Goal: Task Accomplishment & Management: Use online tool/utility

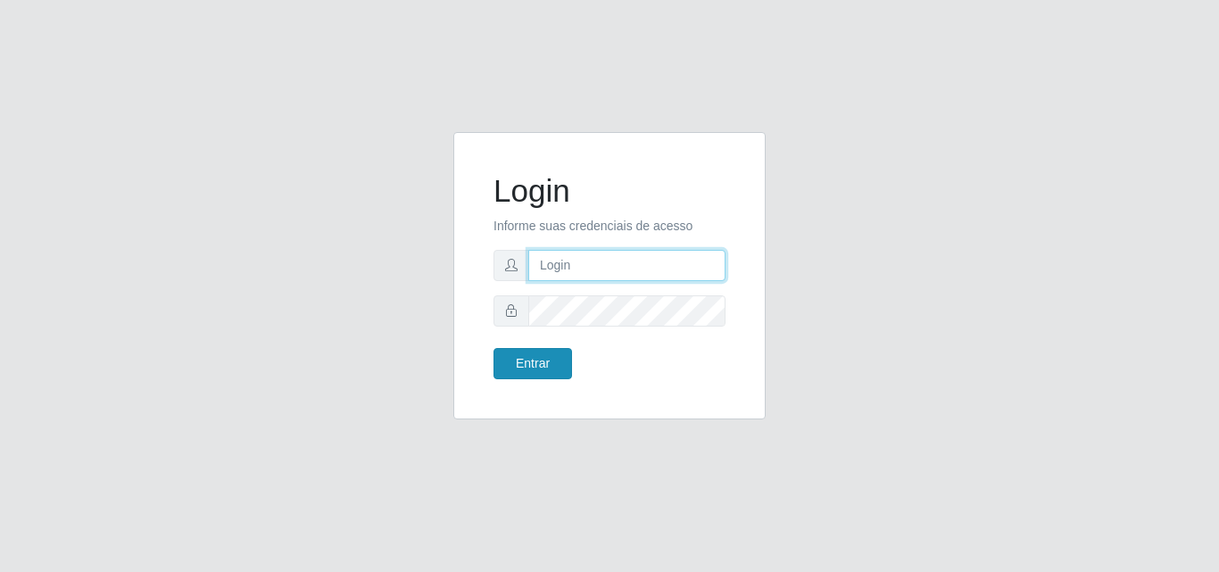
type input "analucia@cestao"
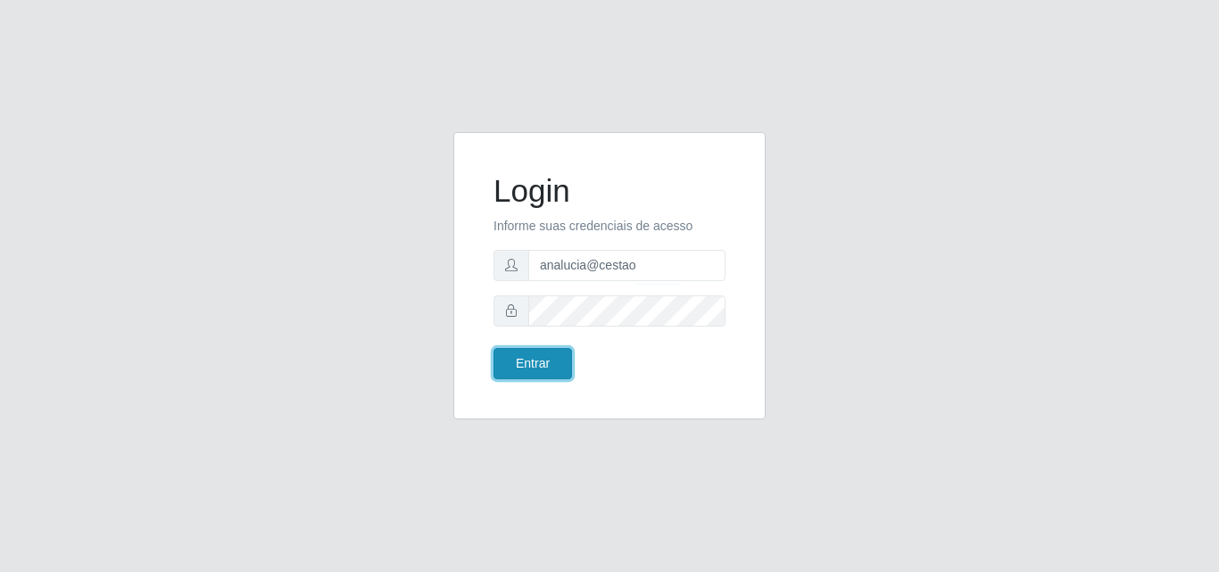
click at [539, 353] on button "Entrar" at bounding box center [533, 363] width 79 height 31
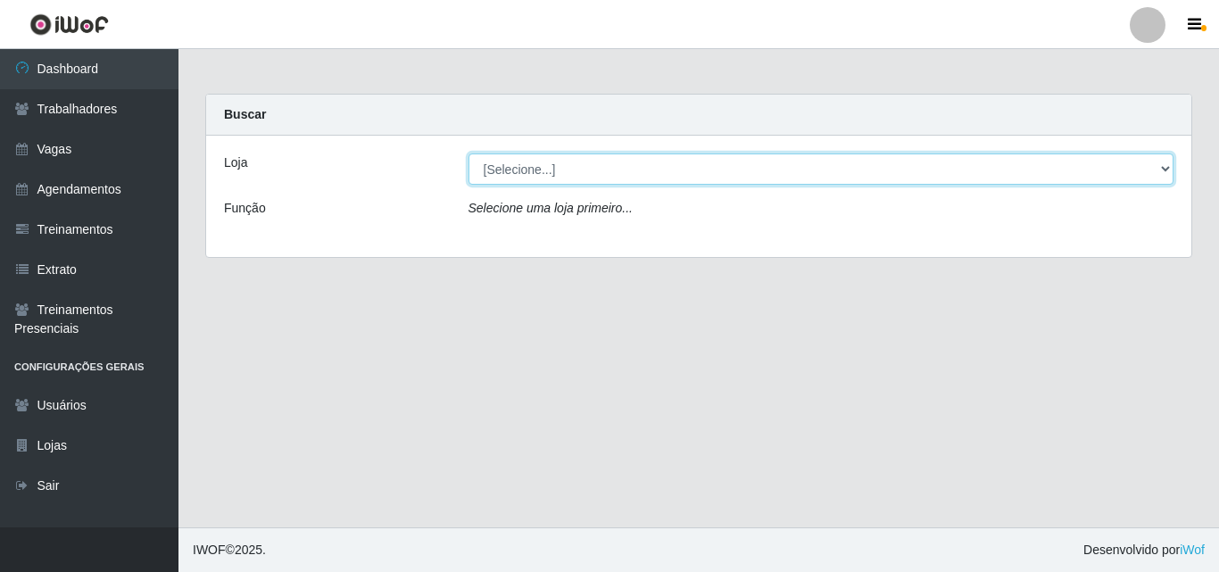
click at [513, 173] on select "[Selecione...] O Cestão - Geisel" at bounding box center [822, 169] width 706 height 31
select select "224"
click at [469, 154] on select "[Selecione...] O Cestão - Geisel" at bounding box center [822, 169] width 706 height 31
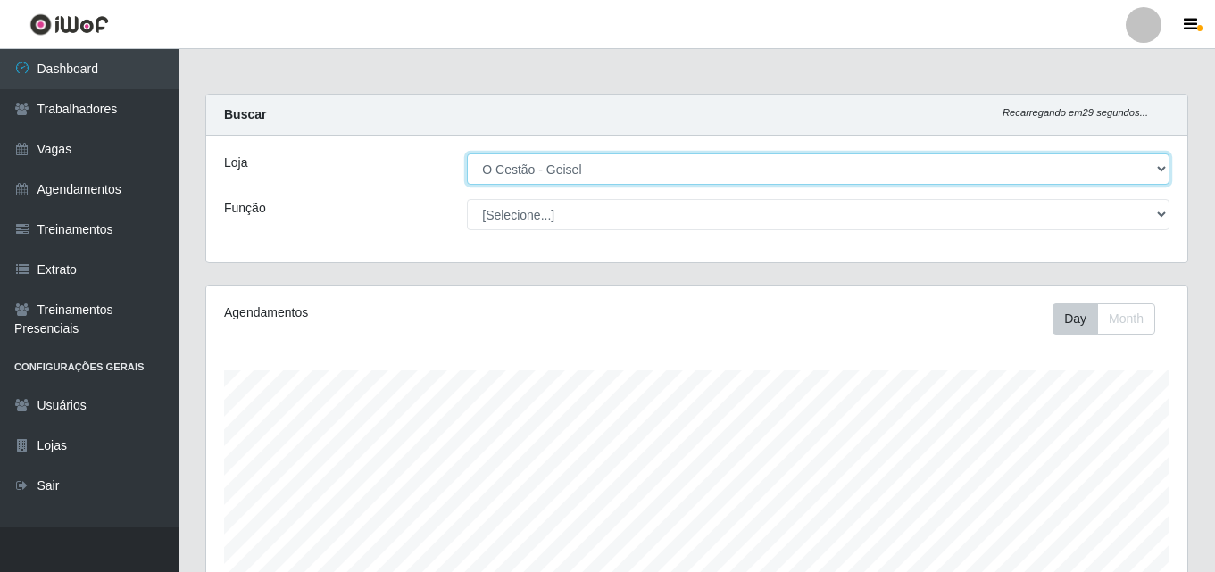
scroll to position [370, 981]
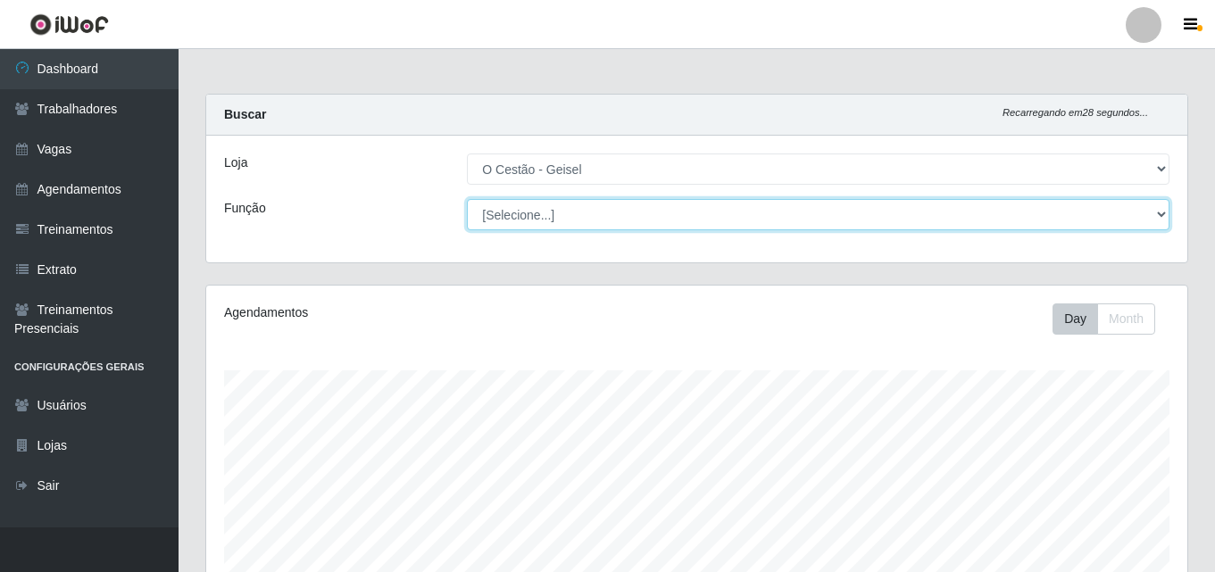
drag, startPoint x: 513, startPoint y: 175, endPoint x: 549, endPoint y: 218, distance: 55.8
click at [549, 218] on select "[Selecione...] ASG ASG + ASG ++ Auxiliar de Estoque Auxiliar de Estoque + Auxil…" at bounding box center [818, 214] width 703 height 31
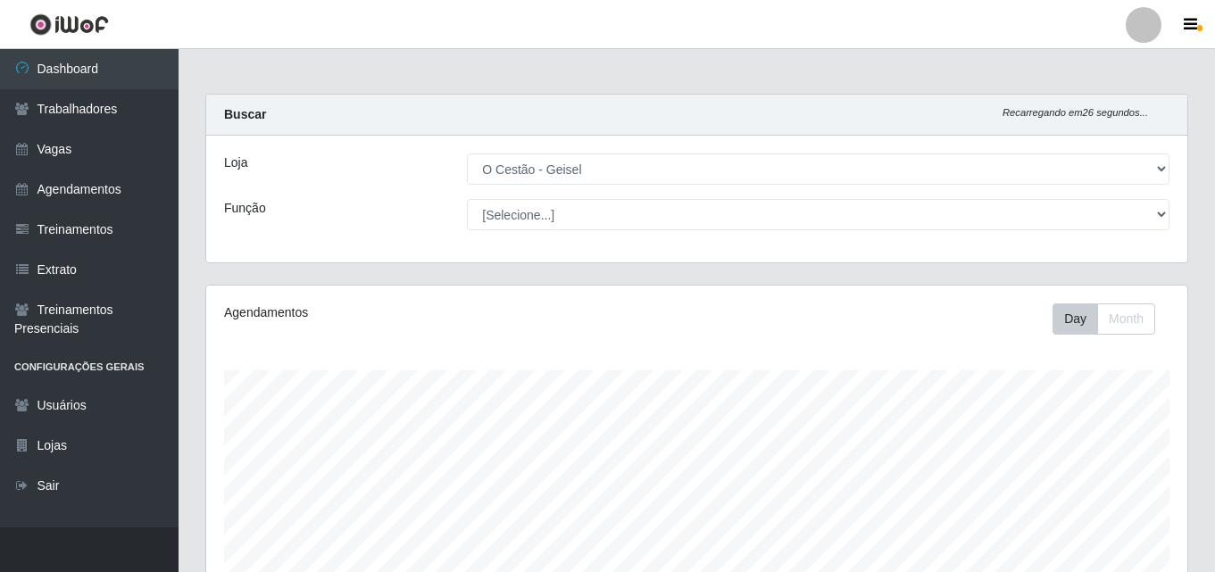
click at [378, 205] on div "Função" at bounding box center [332, 214] width 243 height 31
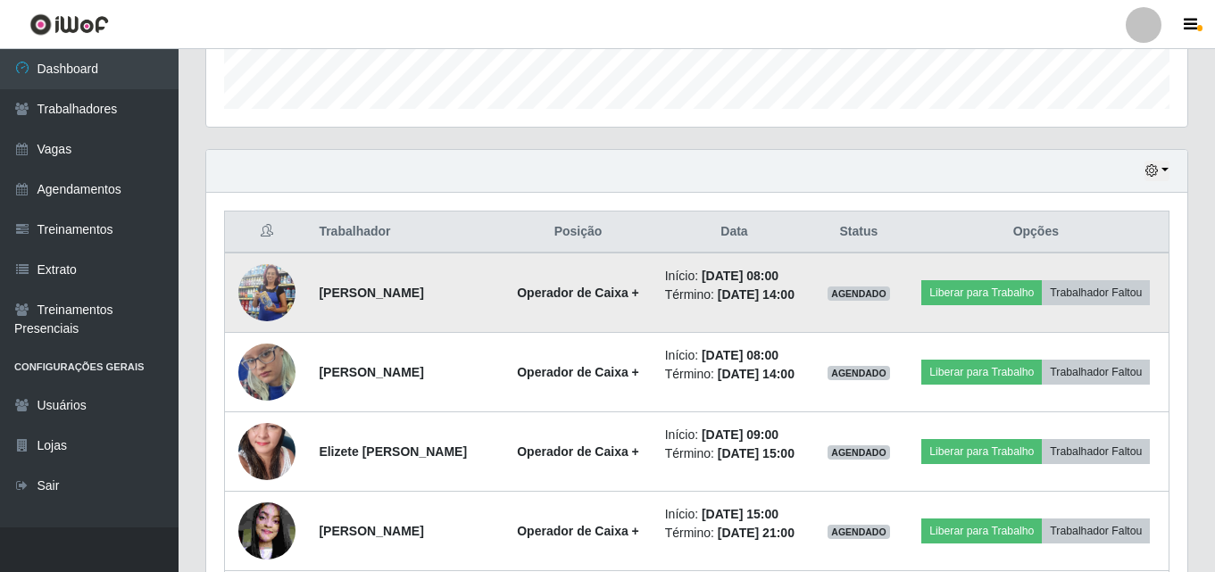
scroll to position [625, 0]
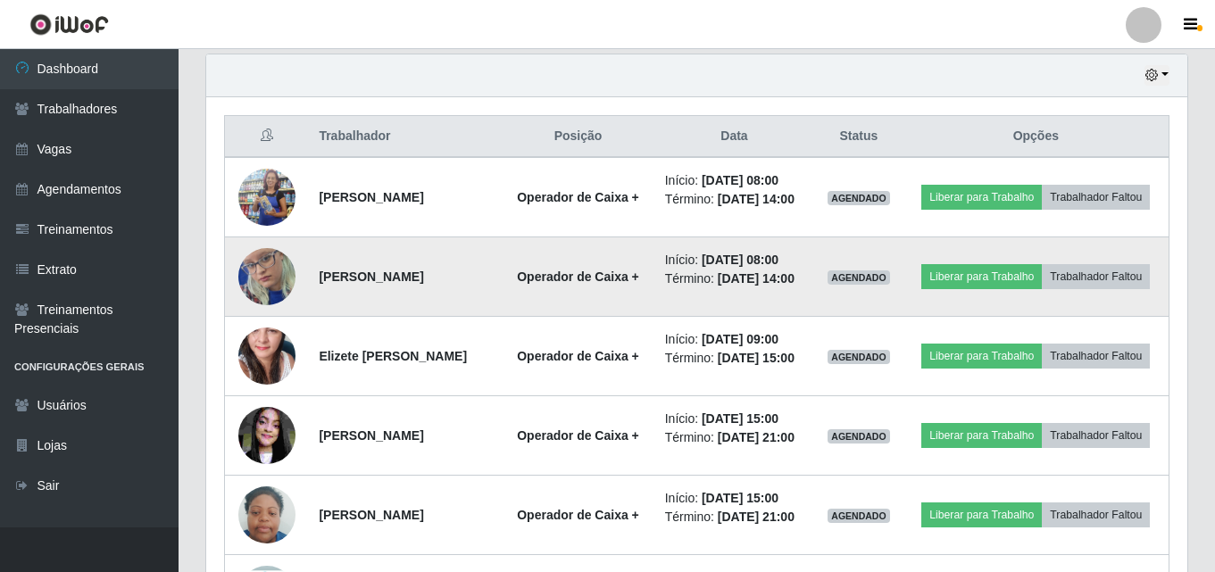
click at [267, 261] on img at bounding box center [266, 276] width 57 height 123
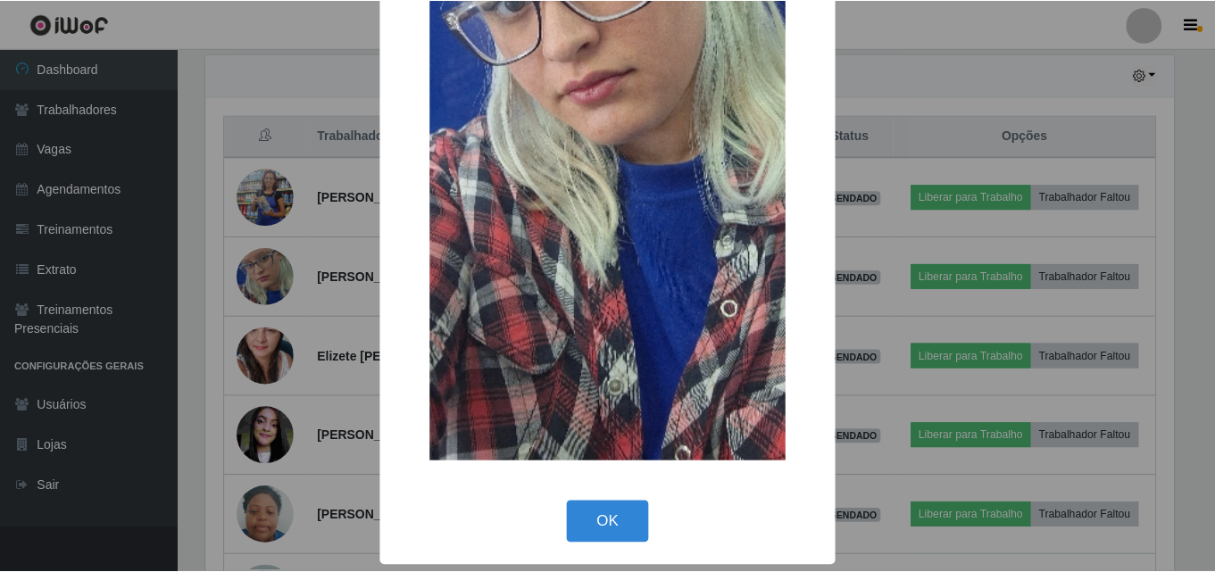
scroll to position [356, 0]
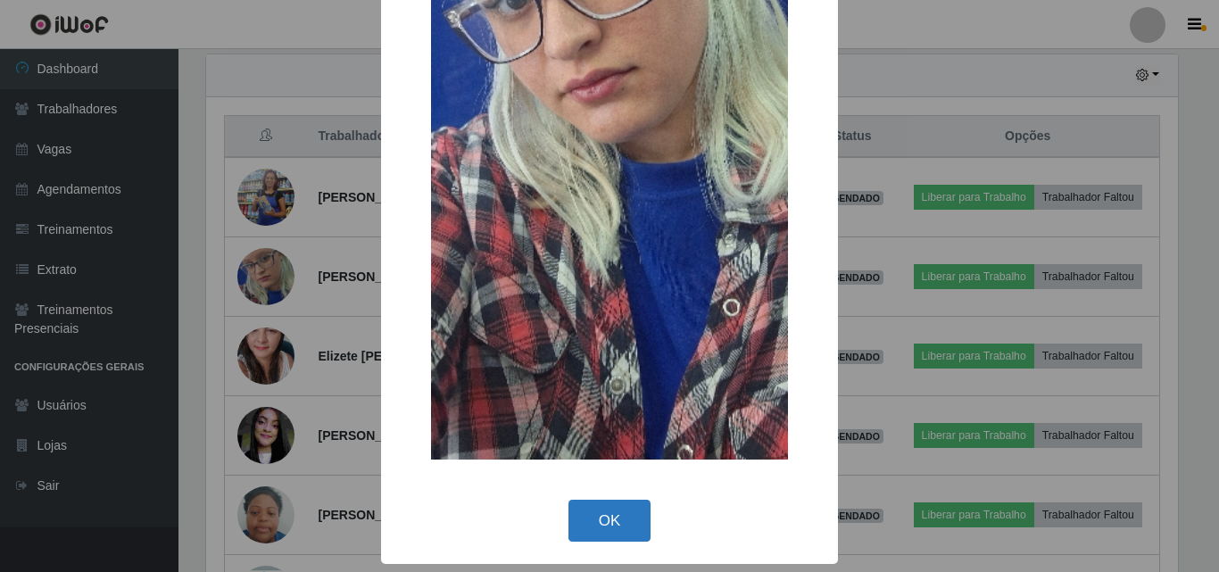
click at [623, 503] on button "OK" at bounding box center [610, 521] width 83 height 42
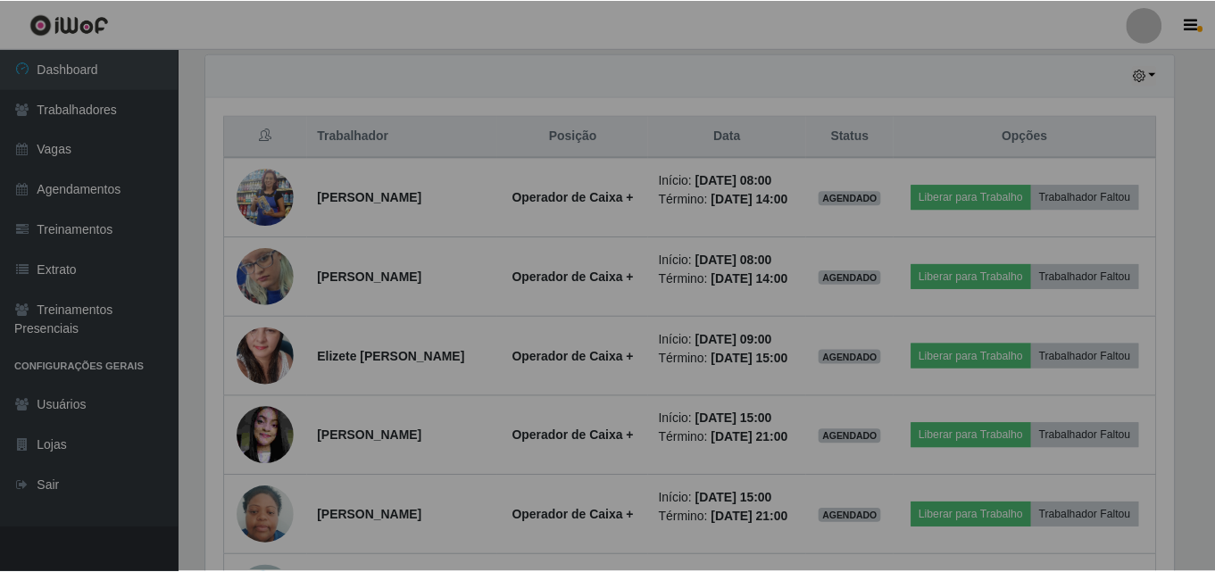
scroll to position [370, 981]
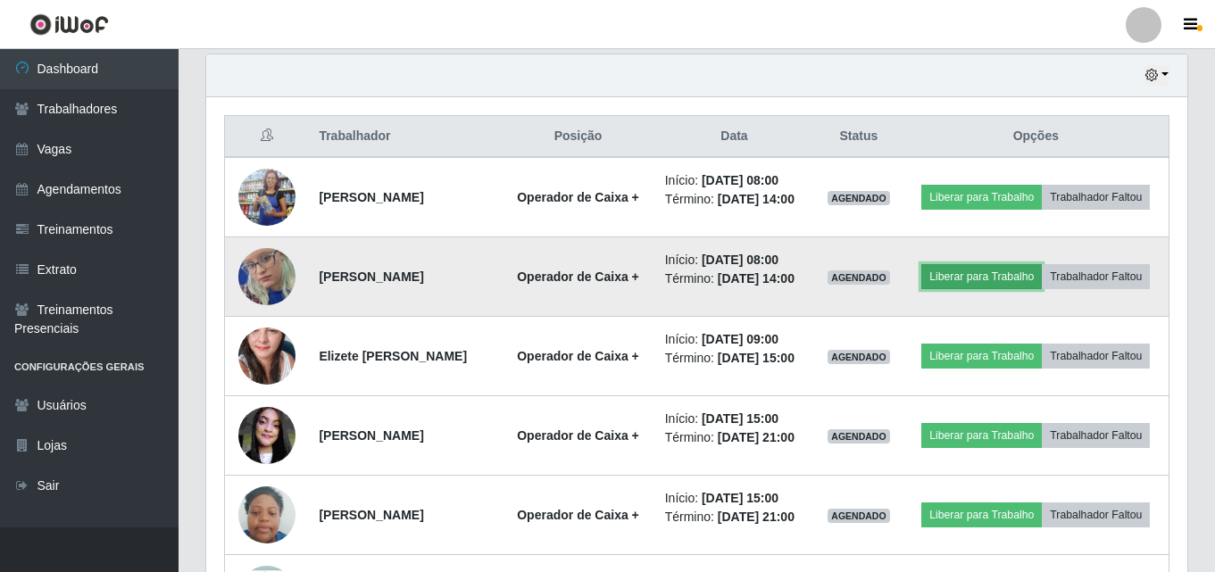
click at [982, 286] on button "Liberar para Trabalho" at bounding box center [981, 276] width 121 height 25
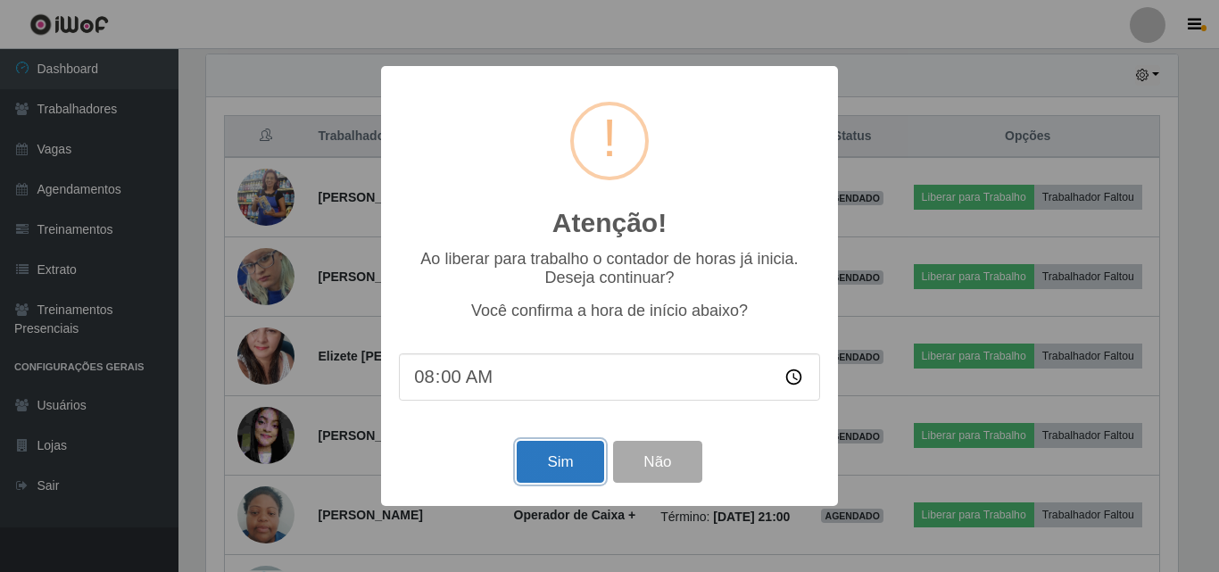
click at [558, 465] on button "Sim" at bounding box center [560, 462] width 87 height 42
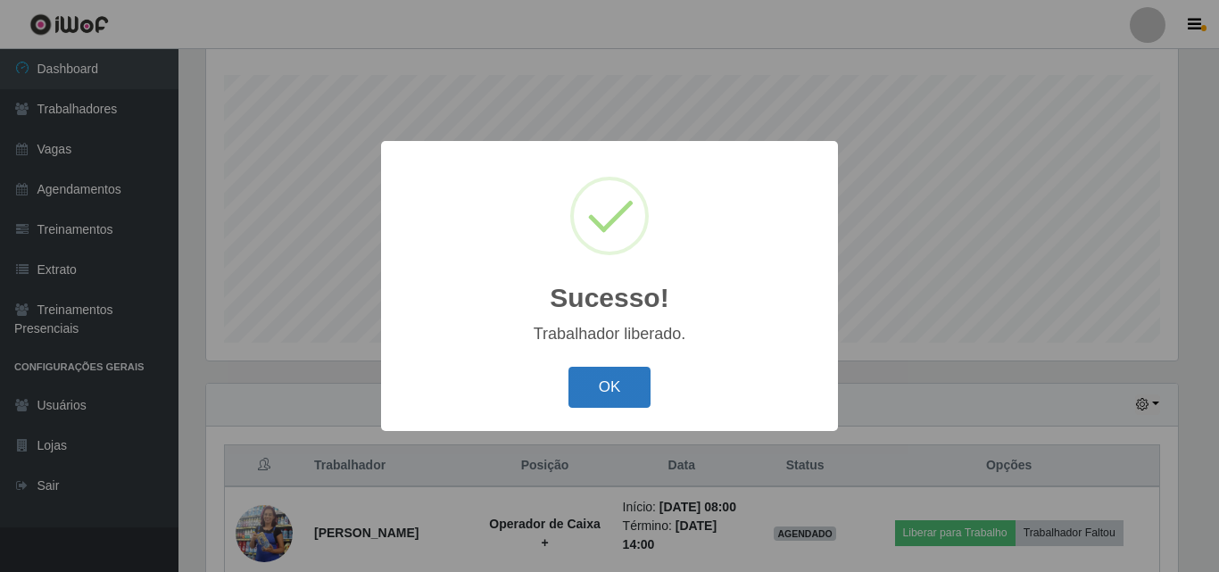
click at [595, 386] on button "OK" at bounding box center [610, 388] width 83 height 42
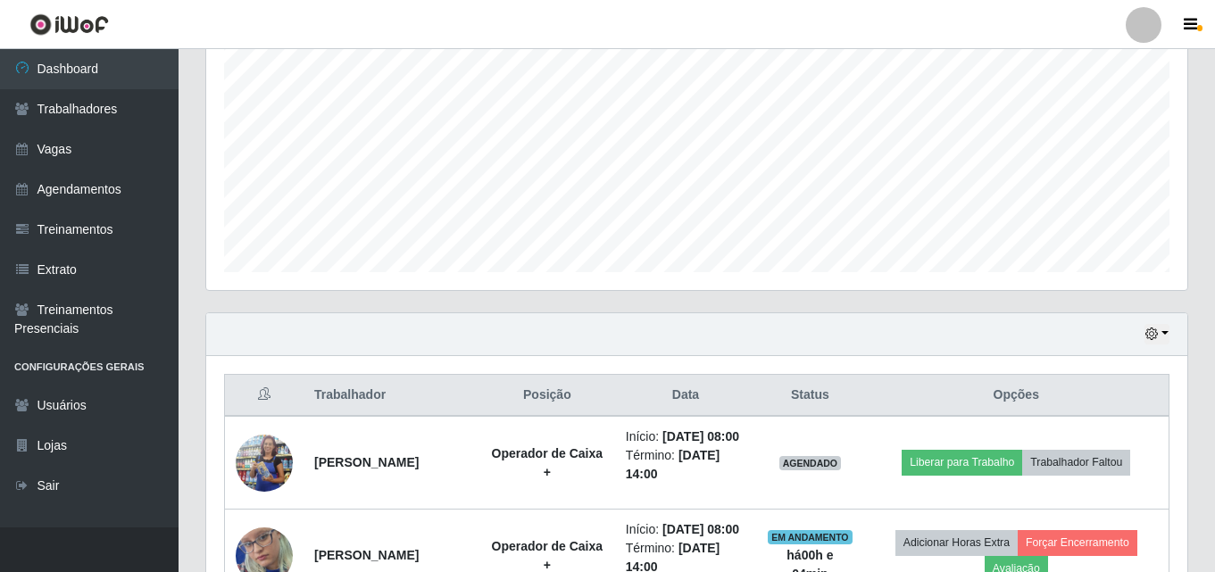
scroll to position [474, 0]
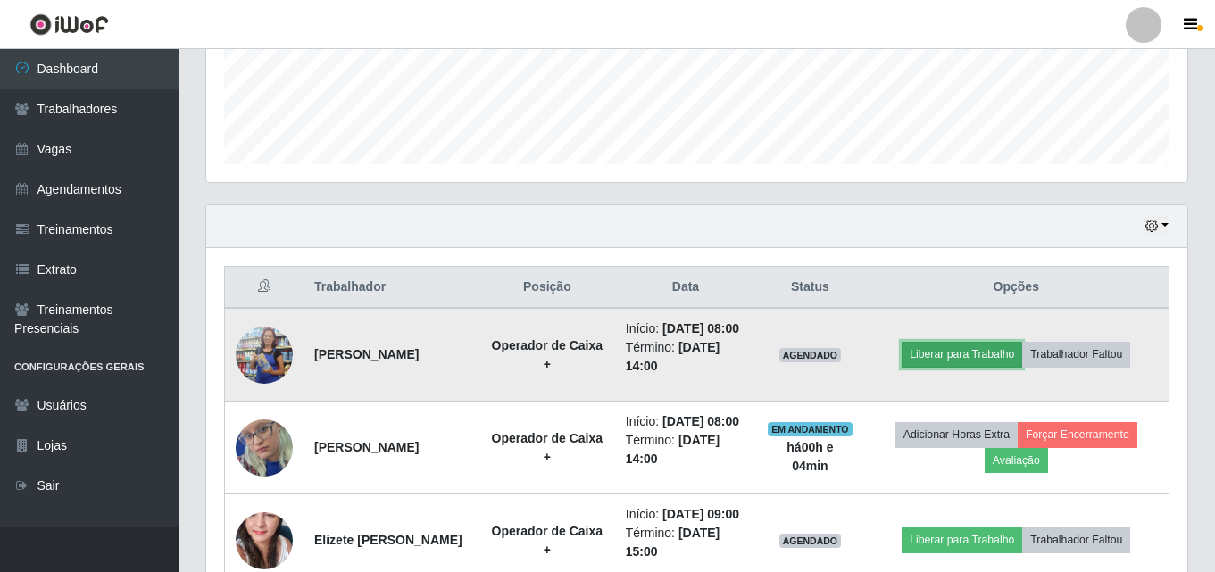
click at [923, 355] on button "Liberar para Trabalho" at bounding box center [962, 354] width 121 height 25
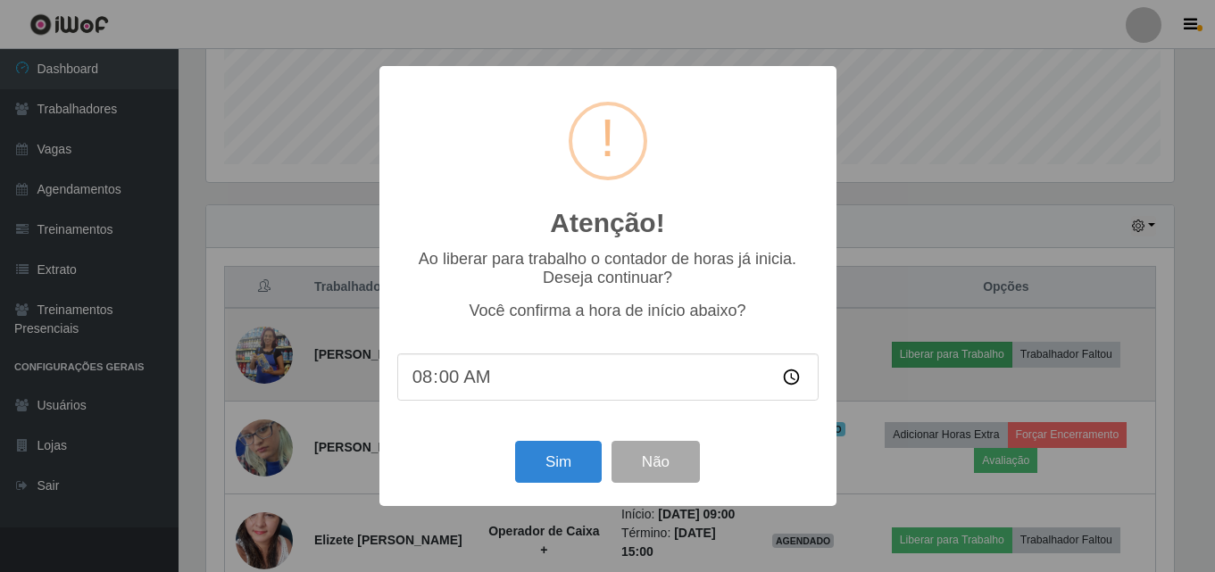
scroll to position [370, 972]
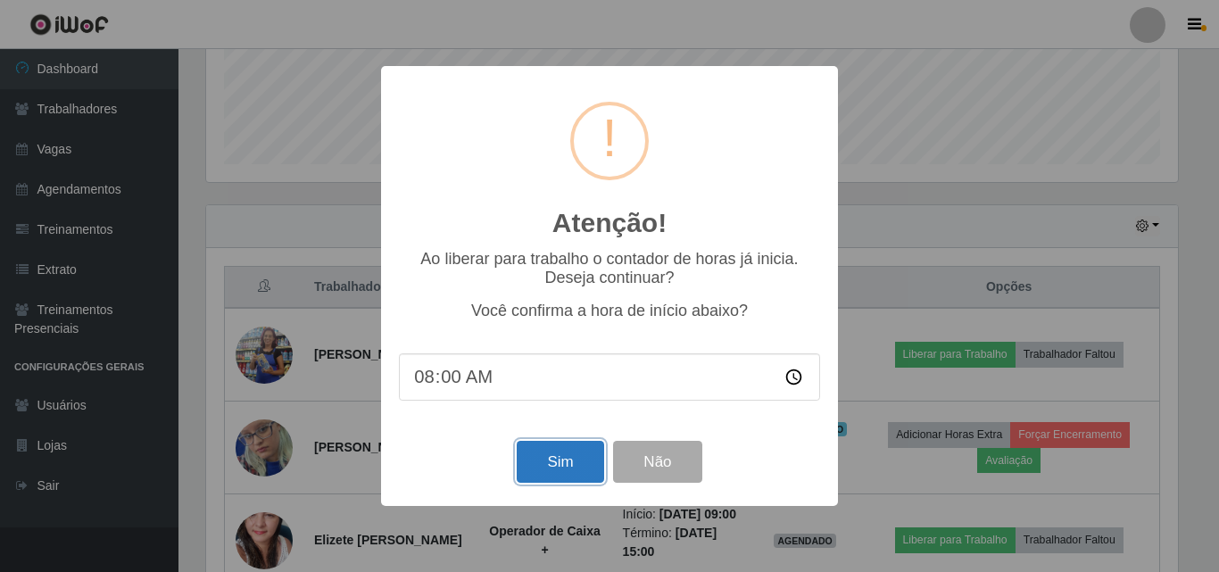
click at [554, 483] on button "Sim" at bounding box center [560, 462] width 87 height 42
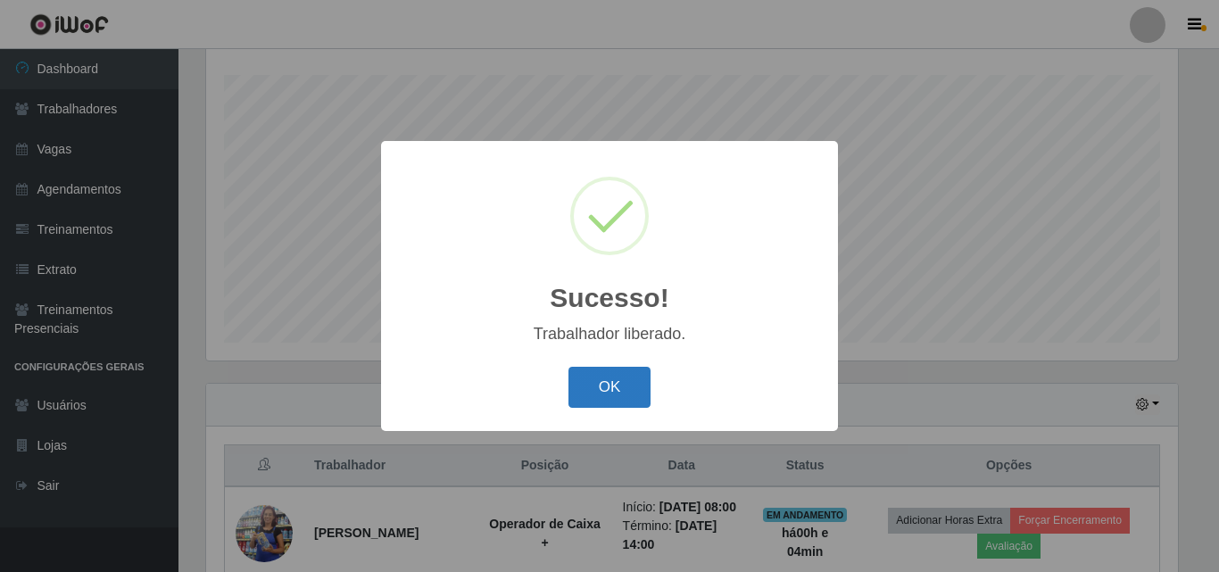
click at [620, 395] on button "OK" at bounding box center [610, 388] width 83 height 42
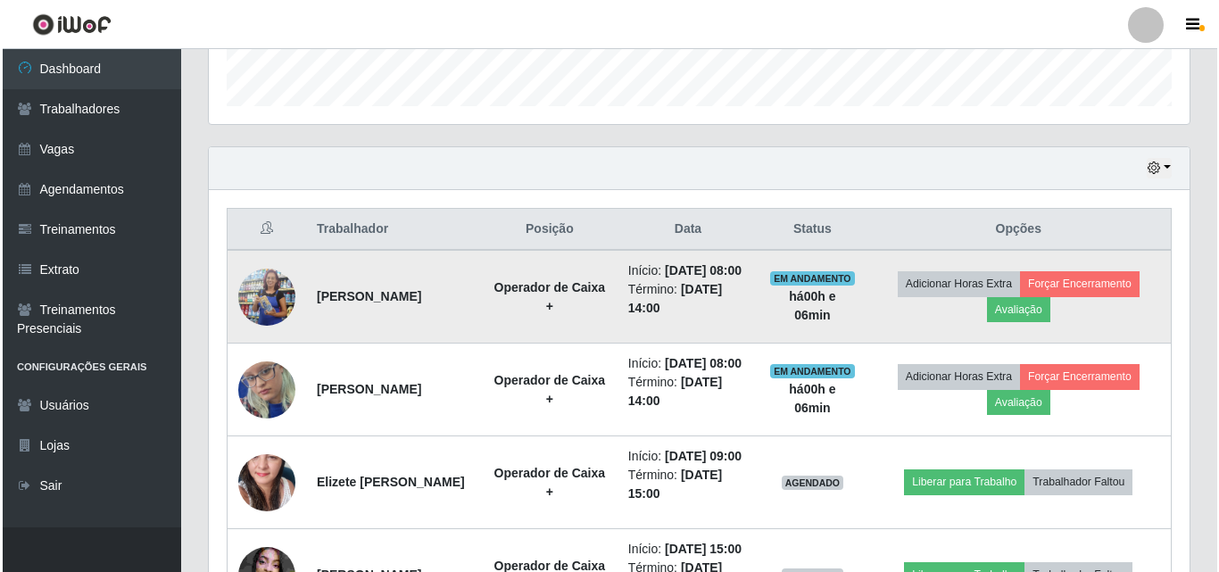
scroll to position [563, 0]
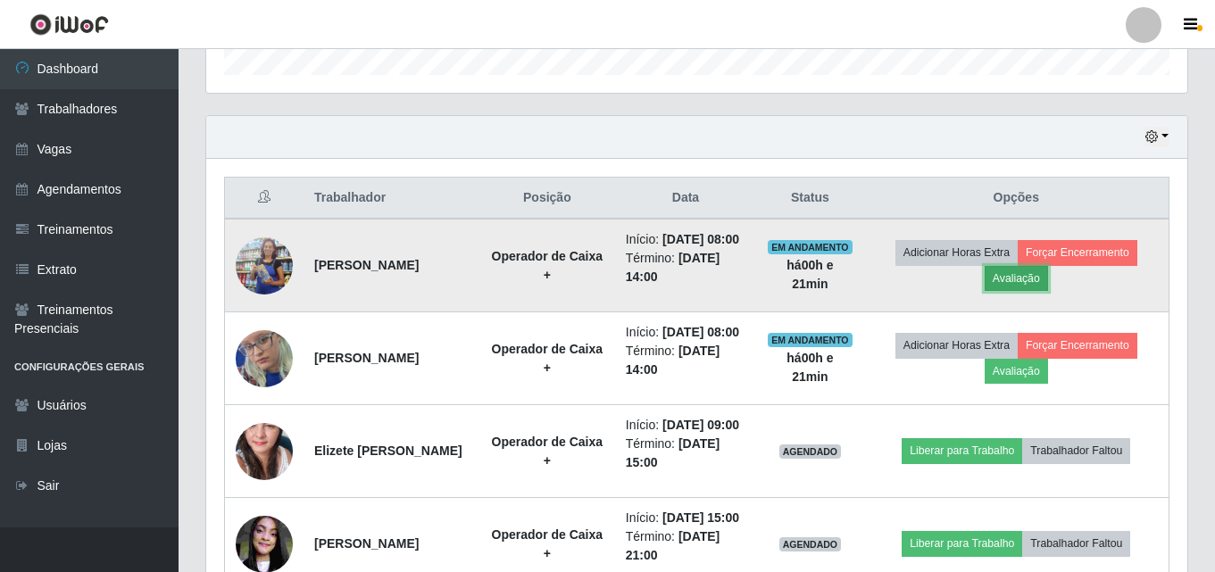
click at [1007, 268] on button "Avaliação" at bounding box center [1016, 278] width 63 height 25
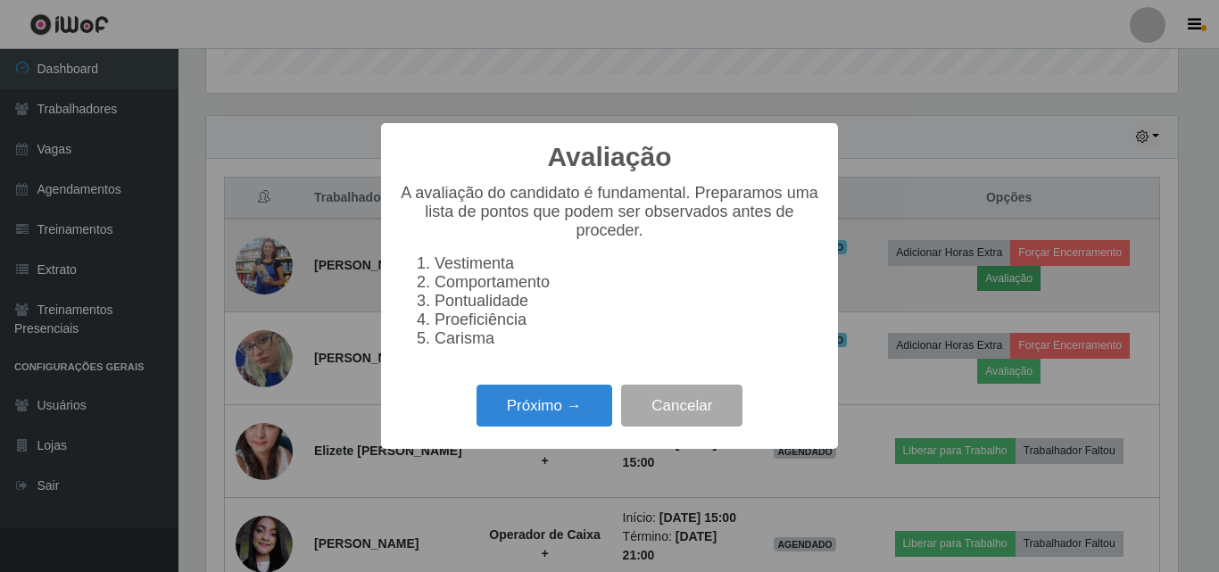
scroll to position [370, 972]
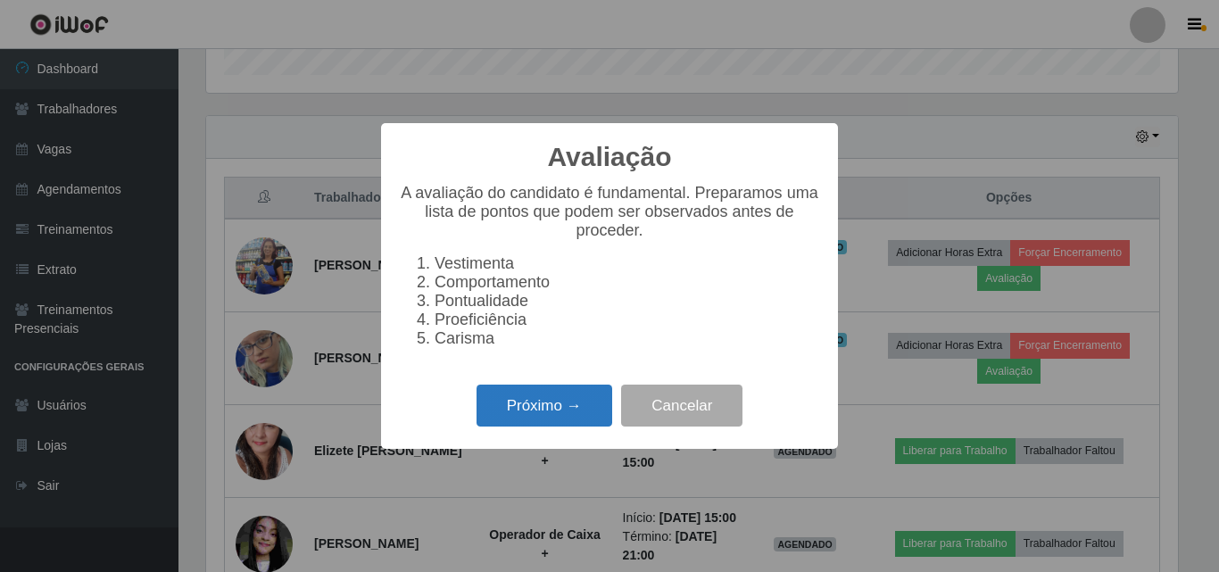
click at [553, 415] on button "Próximo →" at bounding box center [545, 406] width 136 height 42
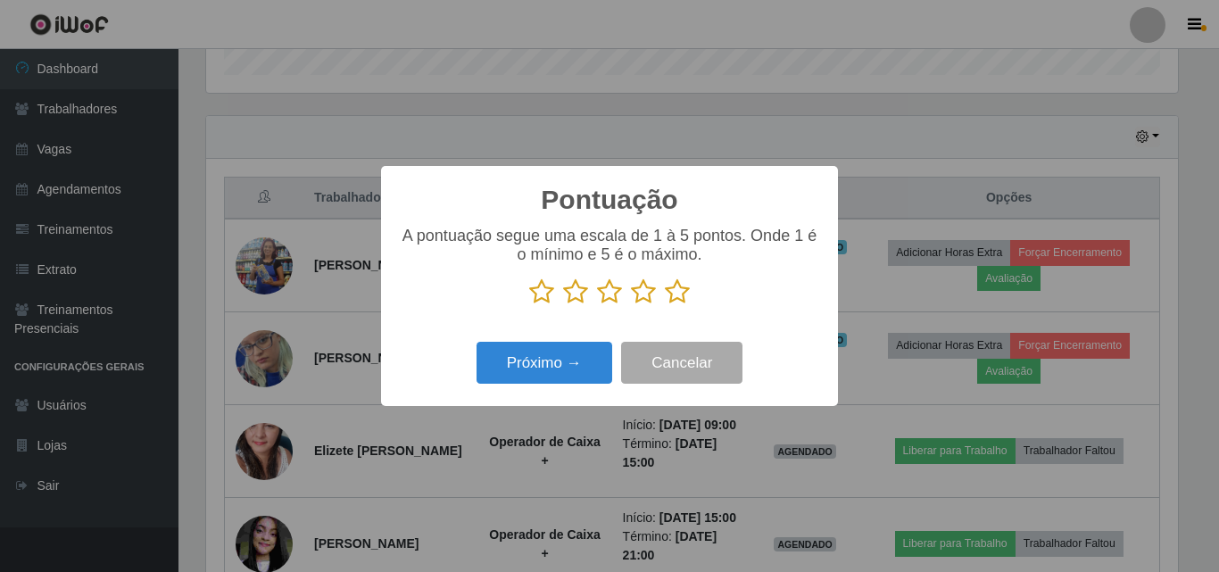
click at [679, 290] on icon at bounding box center [677, 292] width 25 height 27
click at [665, 305] on input "radio" at bounding box center [665, 305] width 0 height 0
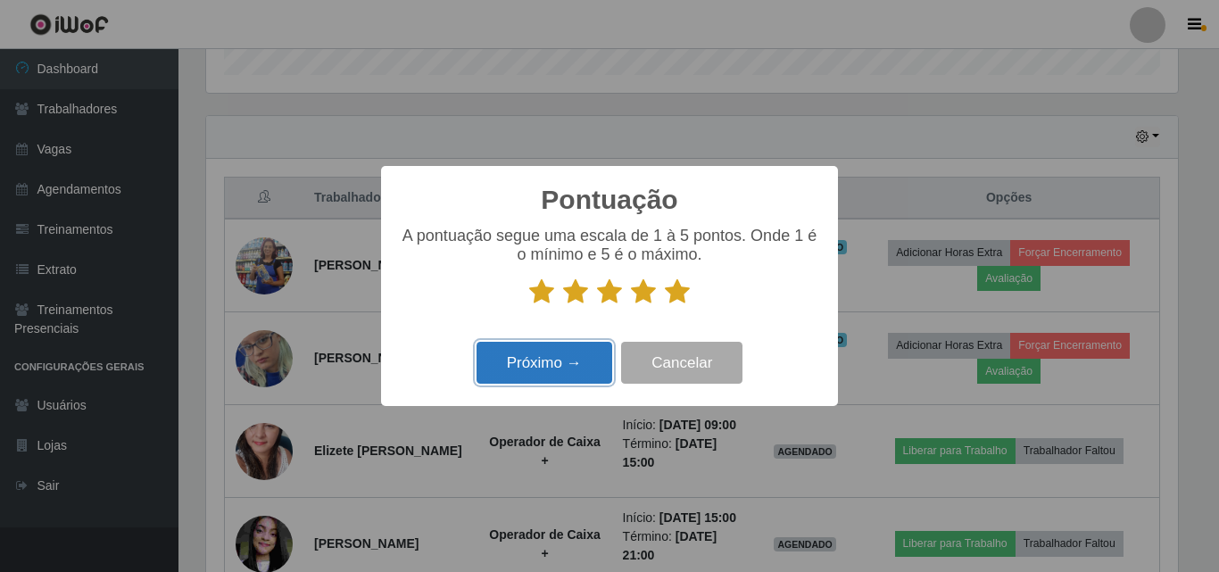
click at [554, 367] on button "Próximo →" at bounding box center [545, 363] width 136 height 42
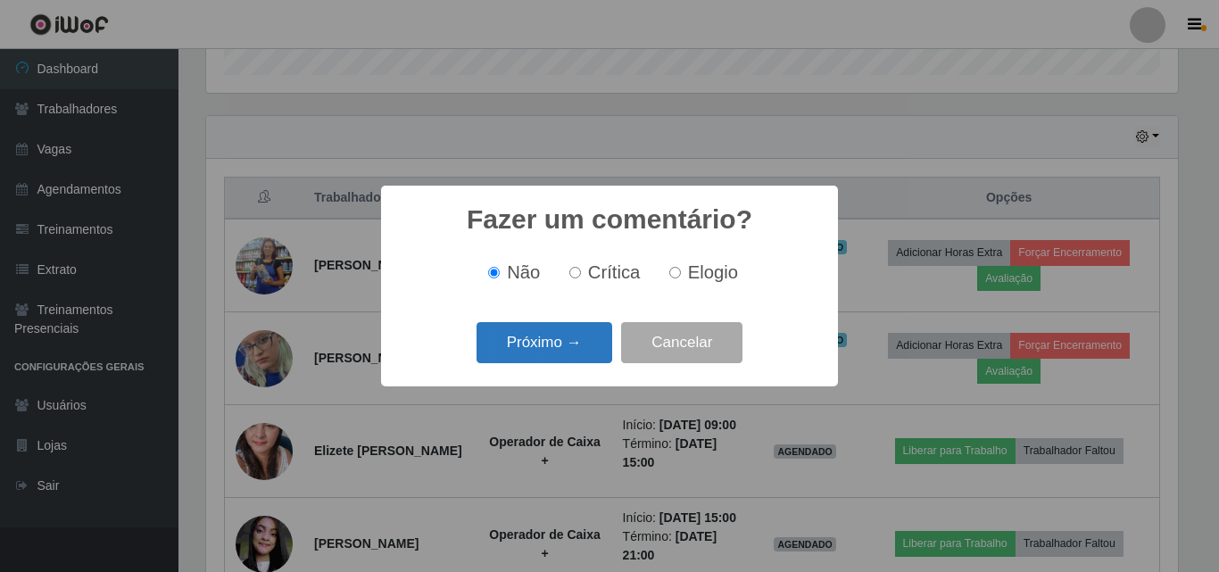
click at [556, 359] on button "Próximo →" at bounding box center [545, 343] width 136 height 42
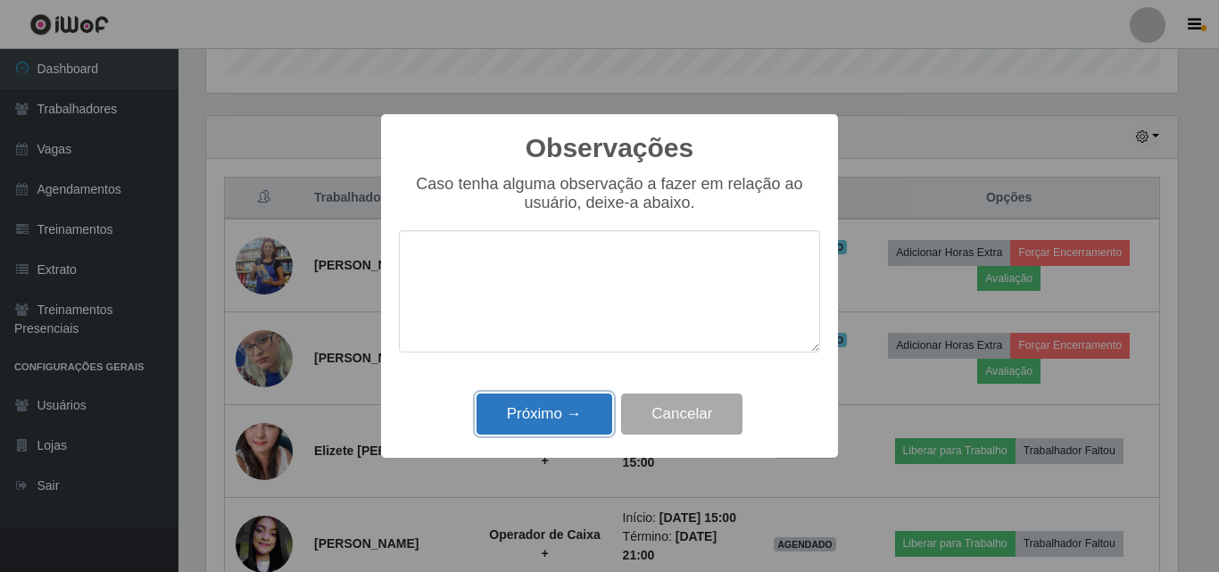
click at [559, 414] on button "Próximo →" at bounding box center [545, 415] width 136 height 42
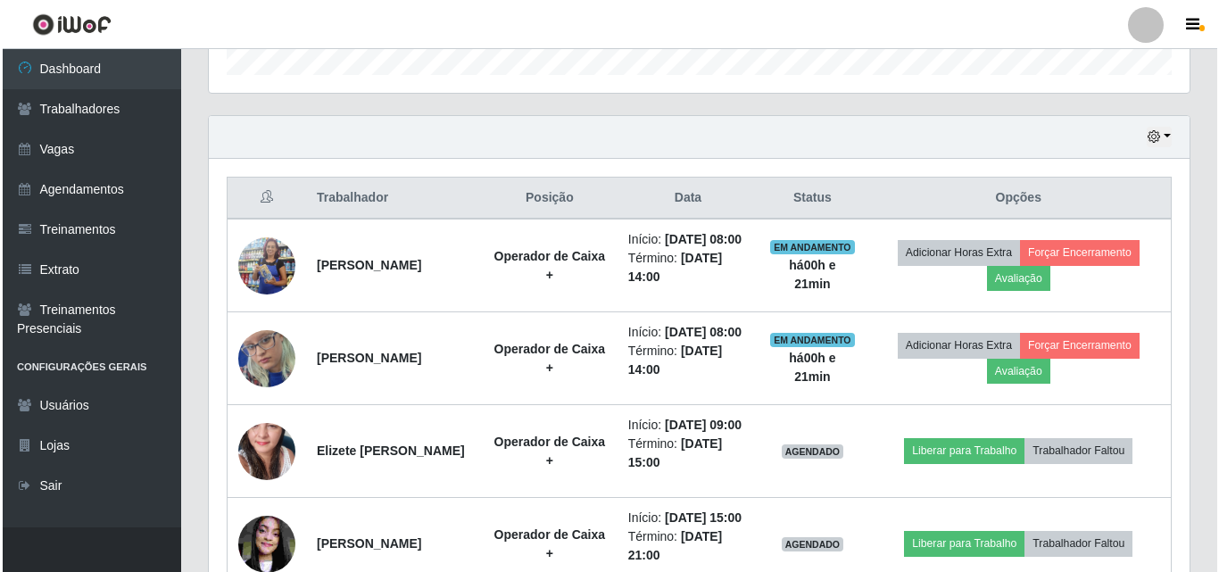
scroll to position [370, 981]
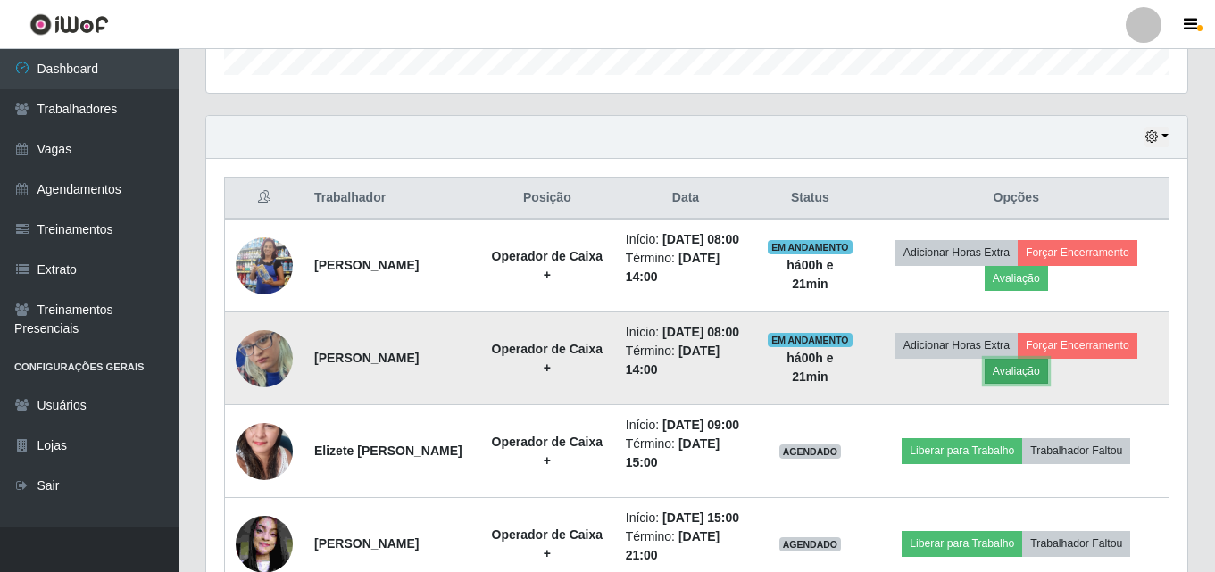
click at [1018, 373] on button "Avaliação" at bounding box center [1016, 371] width 63 height 25
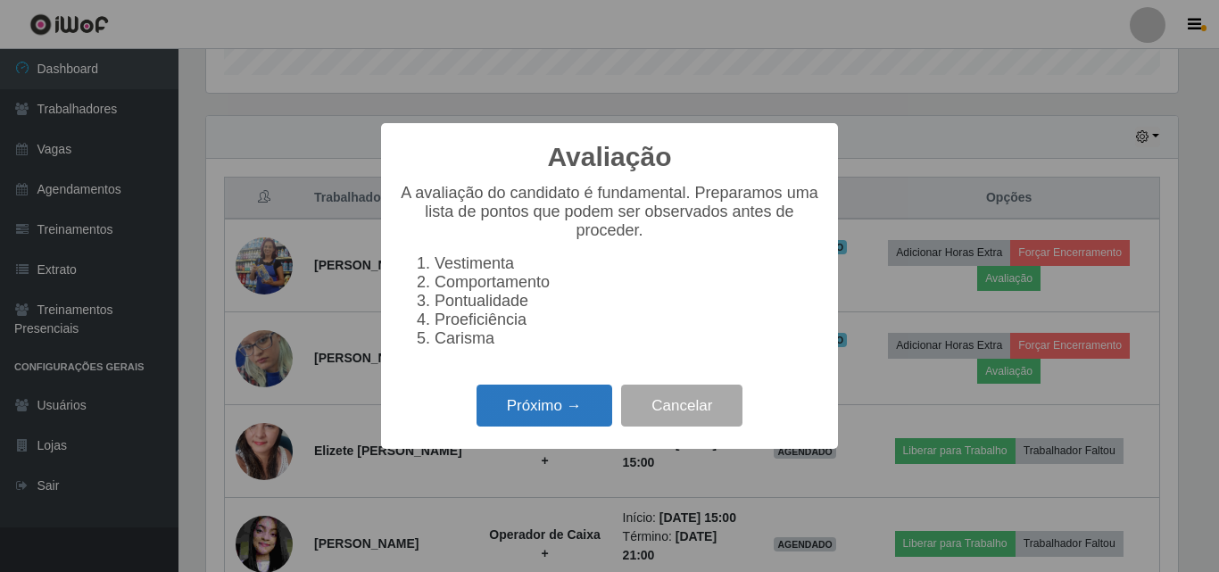
click at [533, 427] on button "Próximo →" at bounding box center [545, 406] width 136 height 42
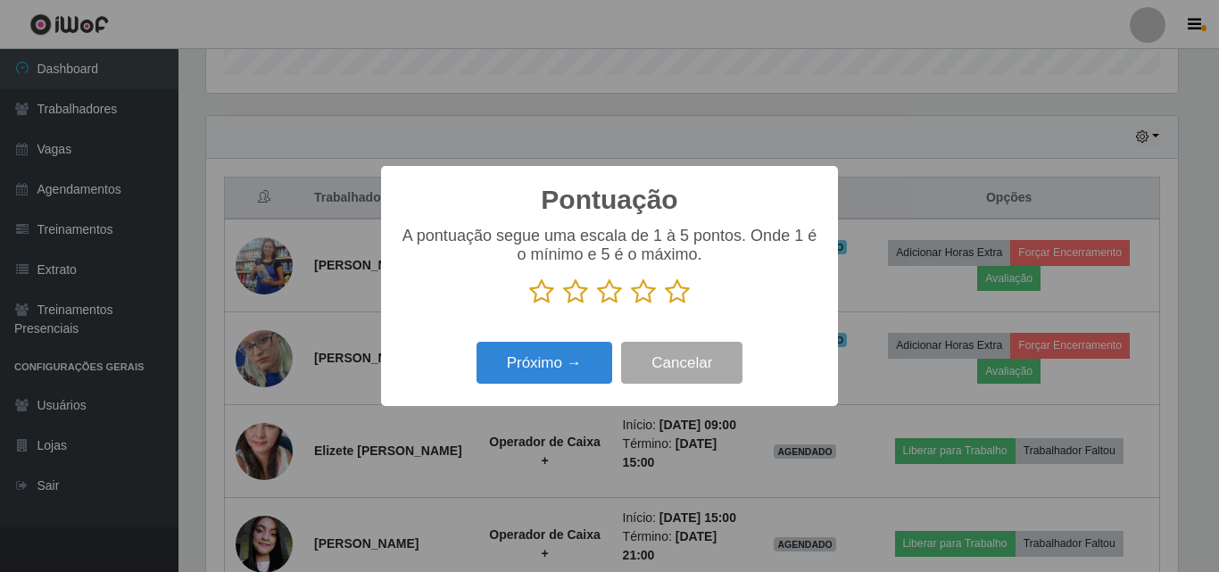
click at [675, 299] on icon at bounding box center [677, 292] width 25 height 27
click at [665, 305] on input "radio" at bounding box center [665, 305] width 0 height 0
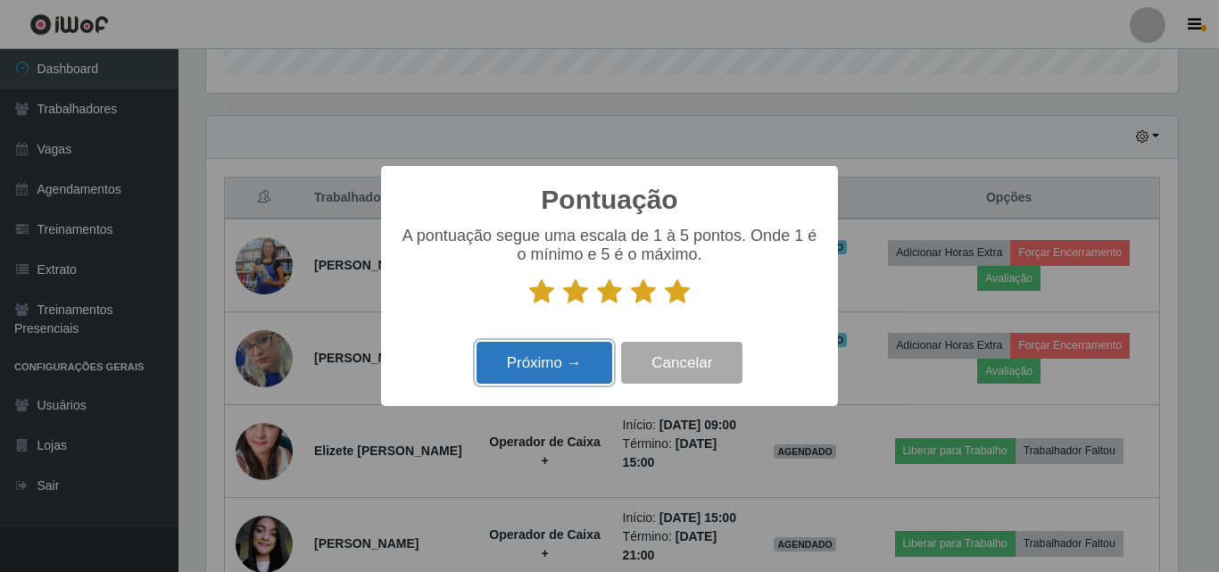
click at [576, 378] on button "Próximo →" at bounding box center [545, 363] width 136 height 42
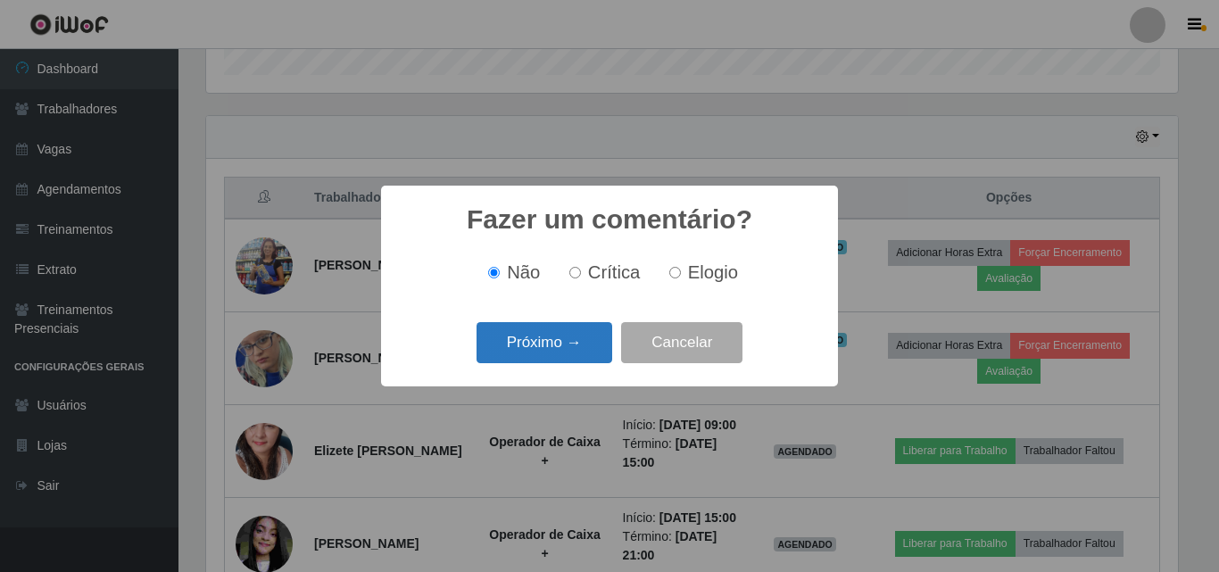
click at [573, 355] on button "Próximo →" at bounding box center [545, 343] width 136 height 42
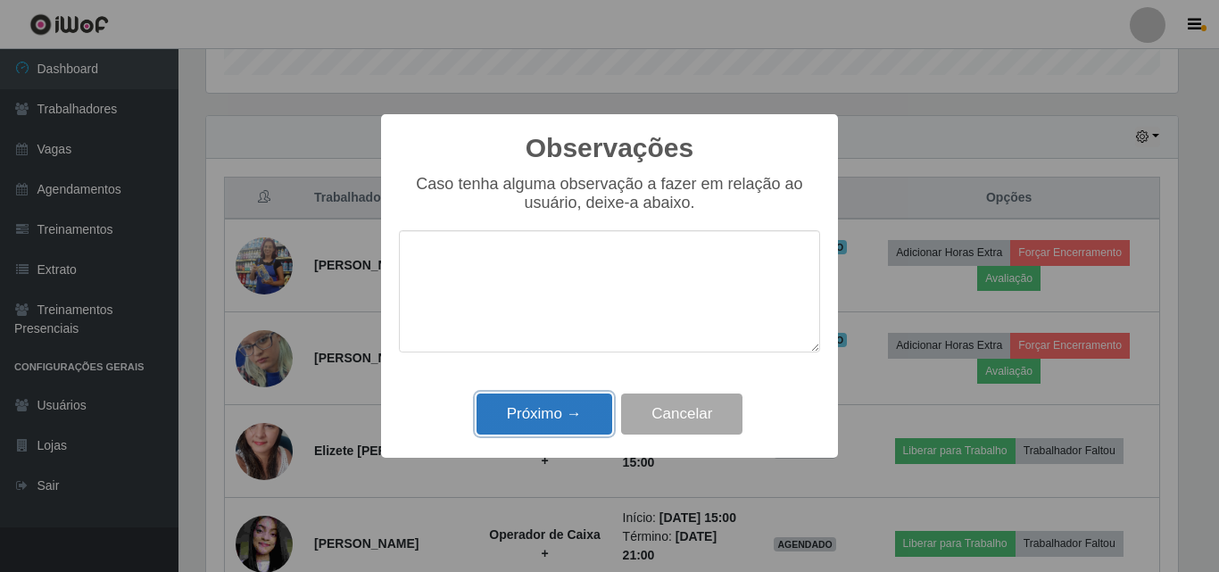
click at [575, 417] on button "Próximo →" at bounding box center [545, 415] width 136 height 42
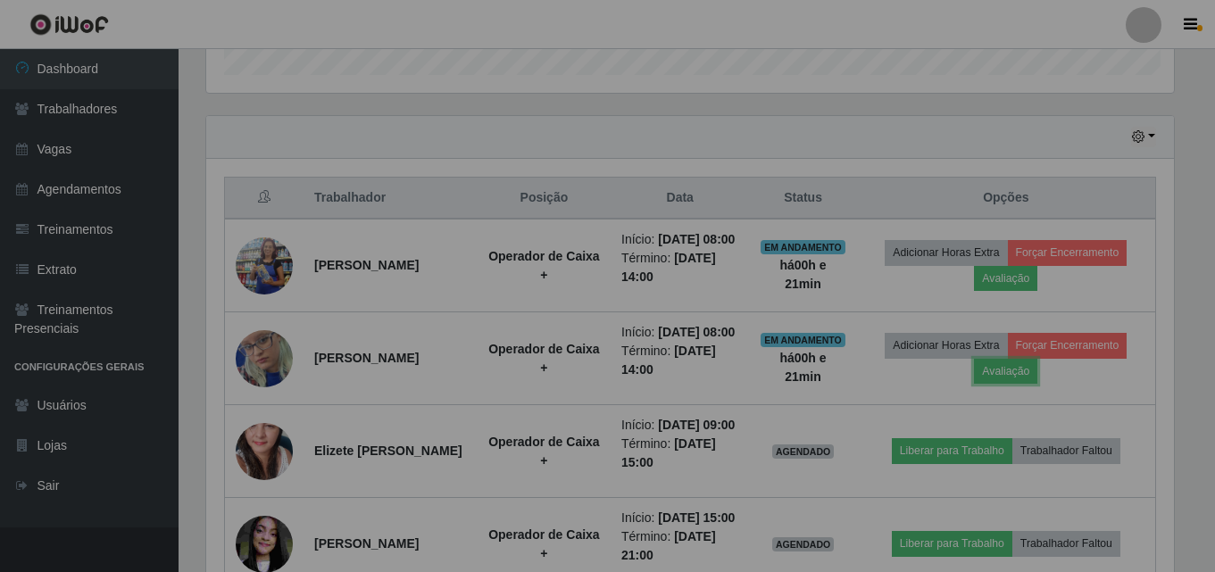
scroll to position [370, 981]
